Goal: Task Accomplishment & Management: Use online tool/utility

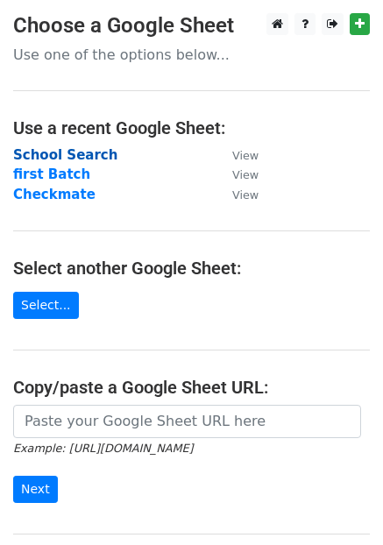
click at [61, 152] on strong "School Search" at bounding box center [65, 155] width 104 height 16
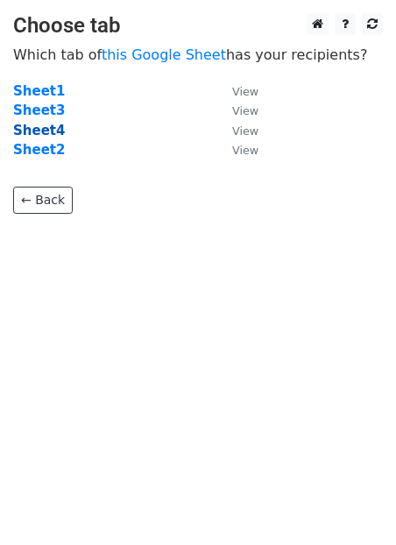
click at [40, 131] on strong "Sheet4" at bounding box center [39, 131] width 52 height 16
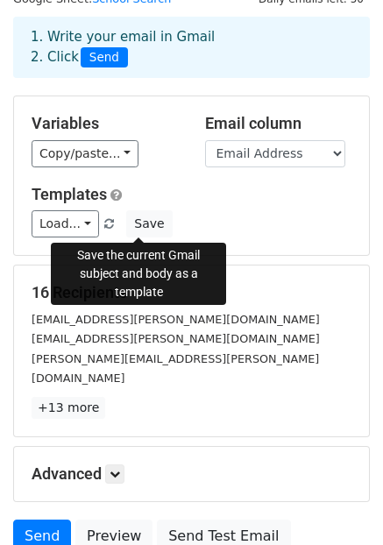
scroll to position [69, 0]
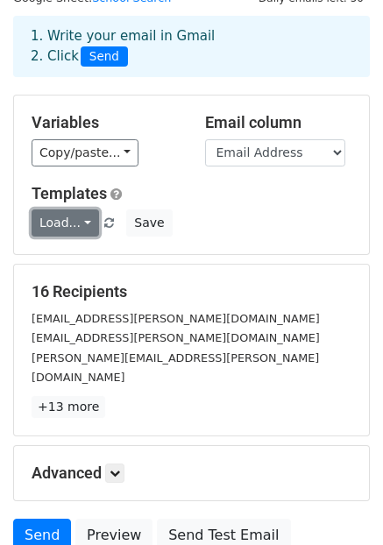
click at [82, 221] on link "Load..." at bounding box center [65, 222] width 67 height 27
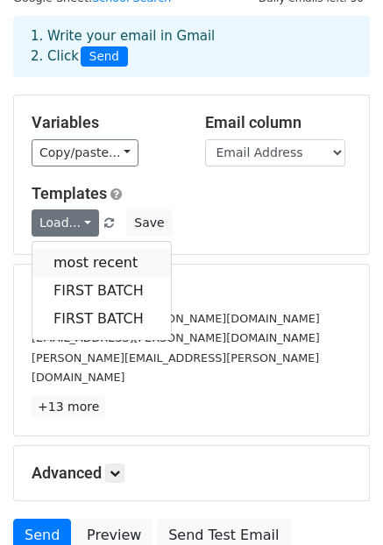
click at [105, 264] on link "most recent" at bounding box center [101, 263] width 138 height 28
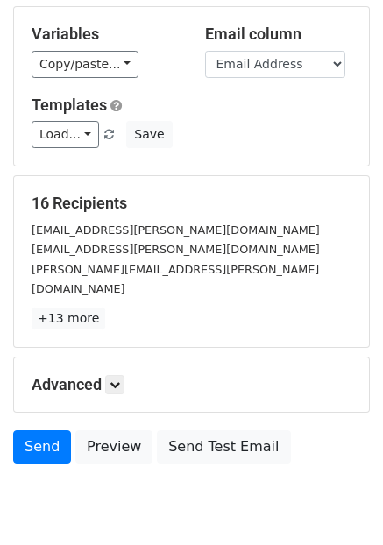
scroll to position [205, 0]
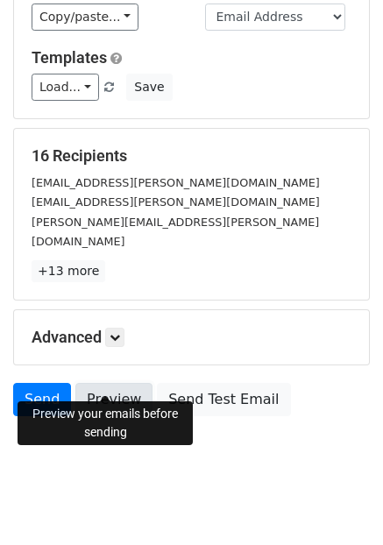
click at [99, 383] on link "Preview" at bounding box center [113, 399] width 77 height 33
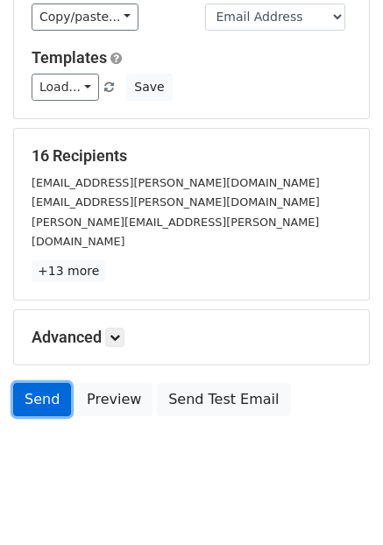
click at [34, 383] on link "Send" at bounding box center [42, 399] width 58 height 33
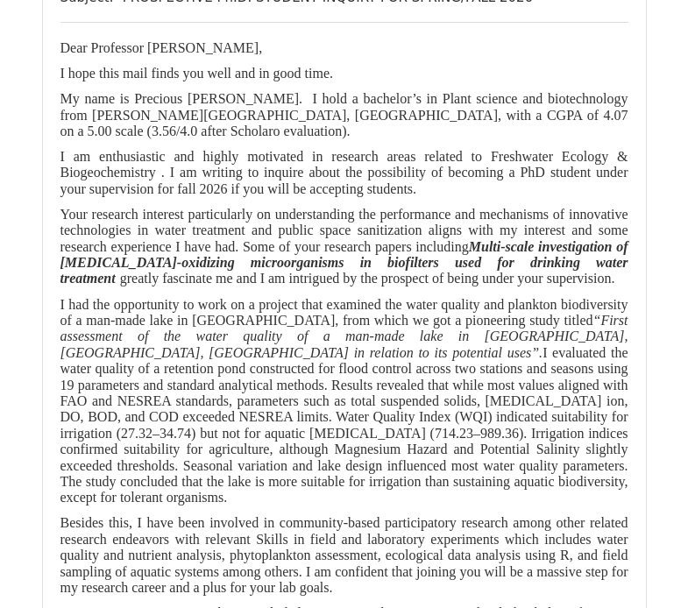
scroll to position [7547, 0]
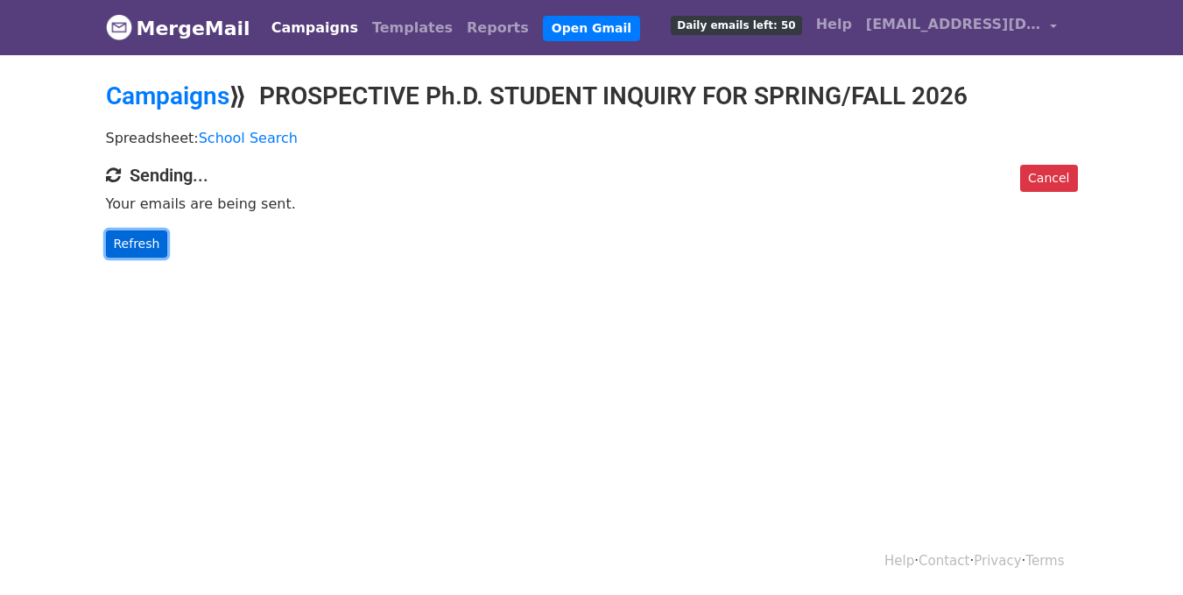
click at [127, 241] on link "Refresh" at bounding box center [137, 243] width 62 height 27
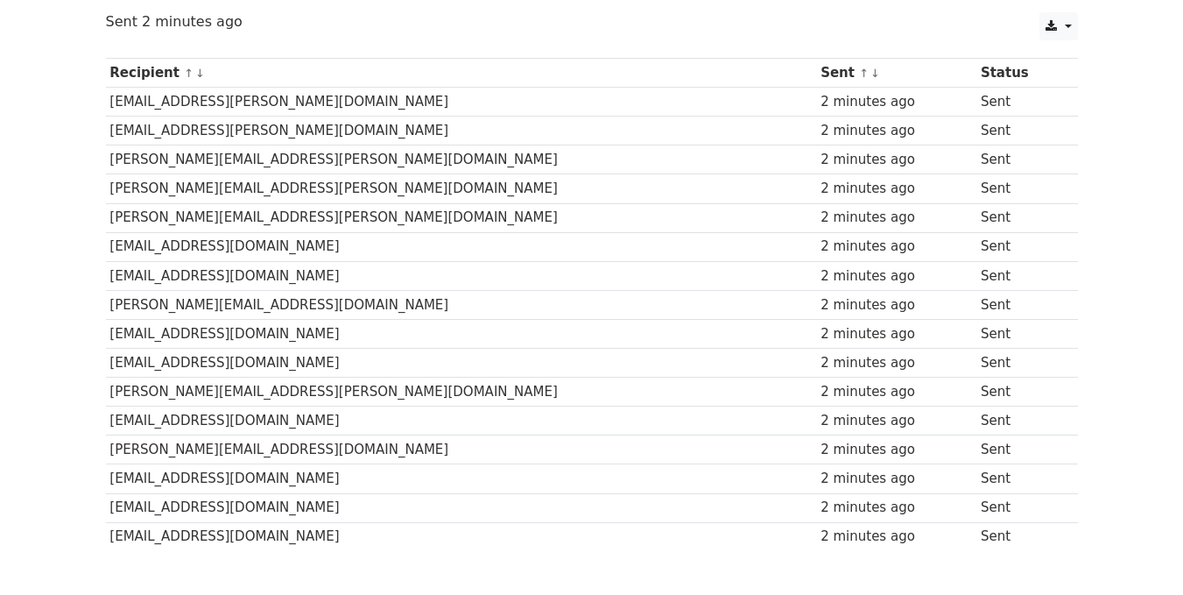
scroll to position [211, 0]
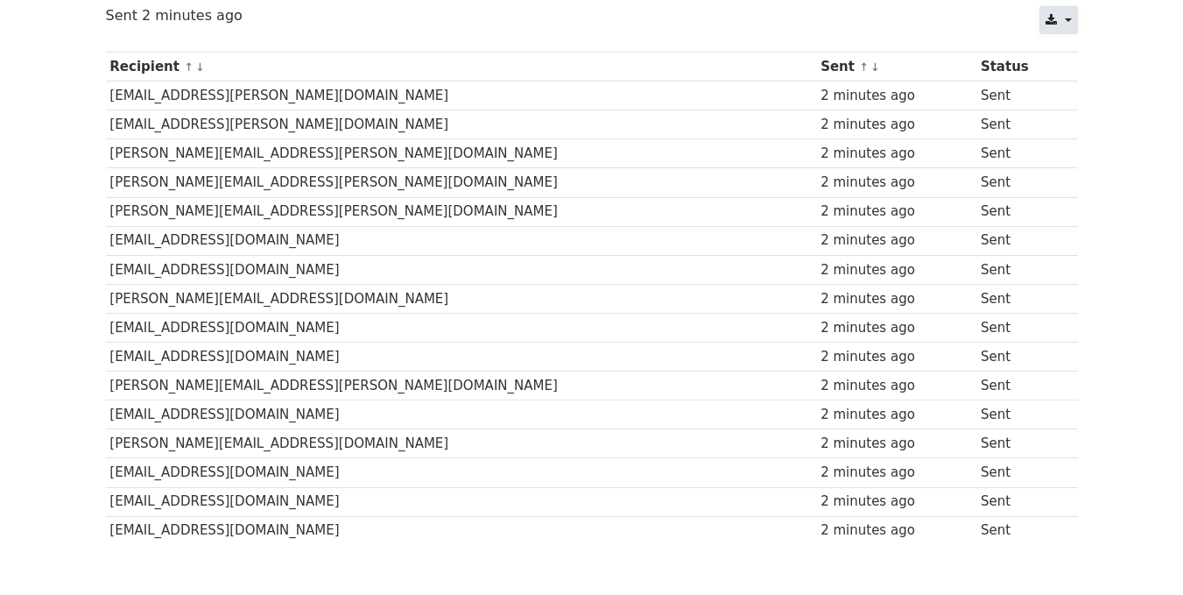
click at [1066, 14] on link at bounding box center [1059, 20] width 38 height 28
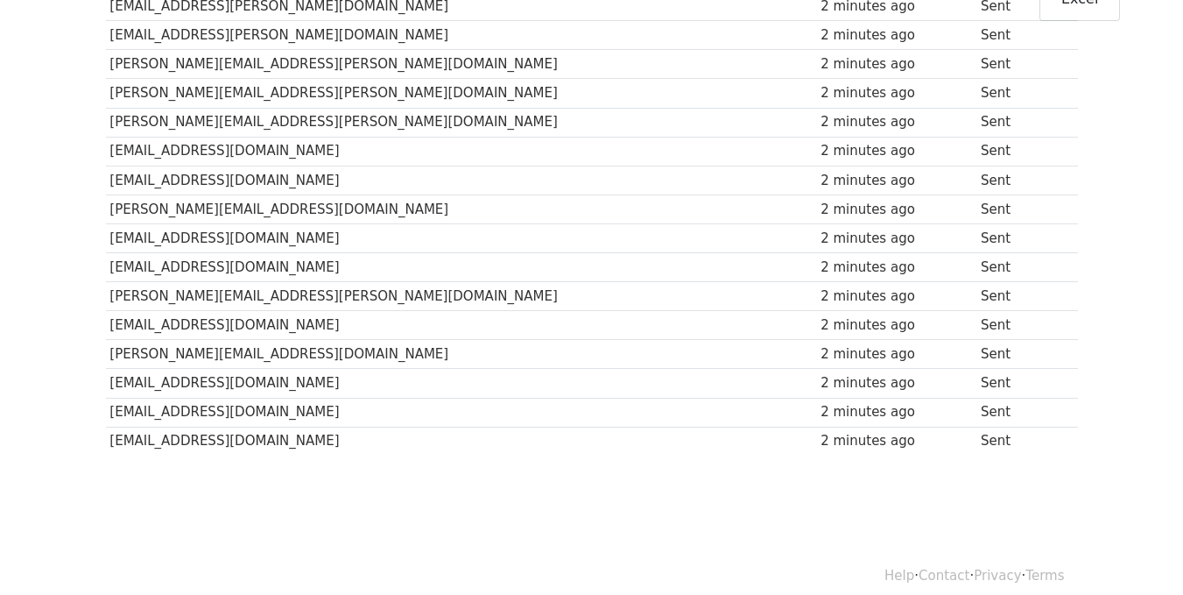
scroll to position [316, 0]
